Goal: Transaction & Acquisition: Purchase product/service

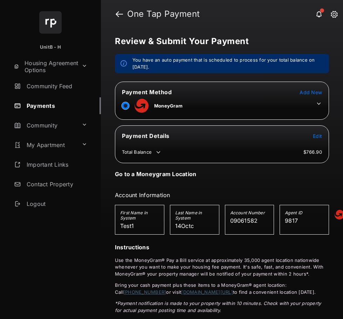
click at [310, 94] on span "Add New" at bounding box center [311, 92] width 22 height 6
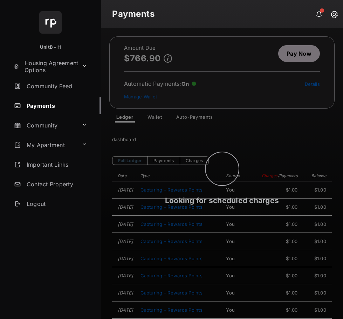
click at [298, 54] on div "Looking for scheduled charges" at bounding box center [222, 173] width 242 height 291
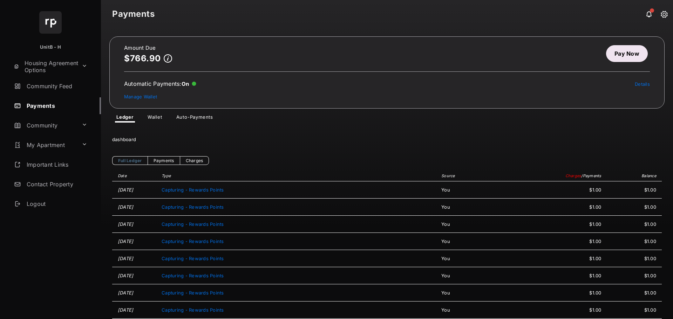
click at [623, 54] on link "Pay Now" at bounding box center [627, 53] width 42 height 17
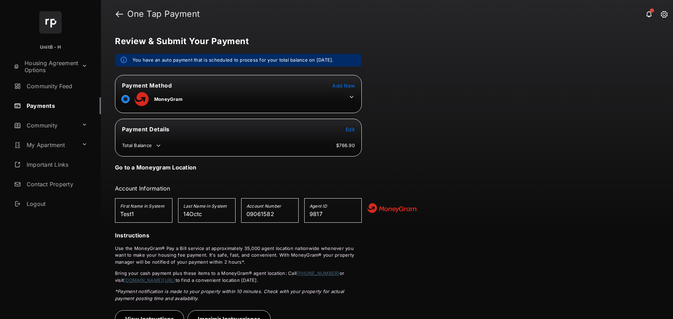
click at [349, 87] on span "Add New" at bounding box center [343, 86] width 22 height 6
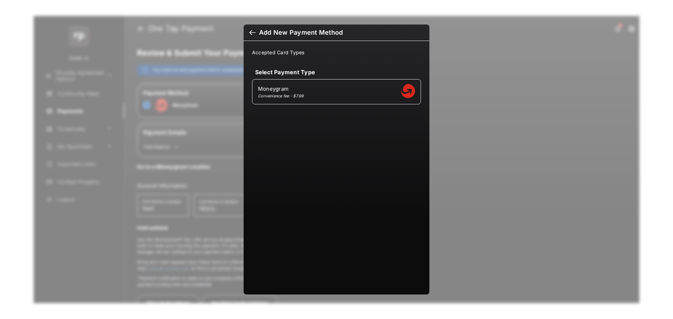
click at [255, 32] on div at bounding box center [252, 33] width 6 height 8
